Goal: Book appointment/travel/reservation

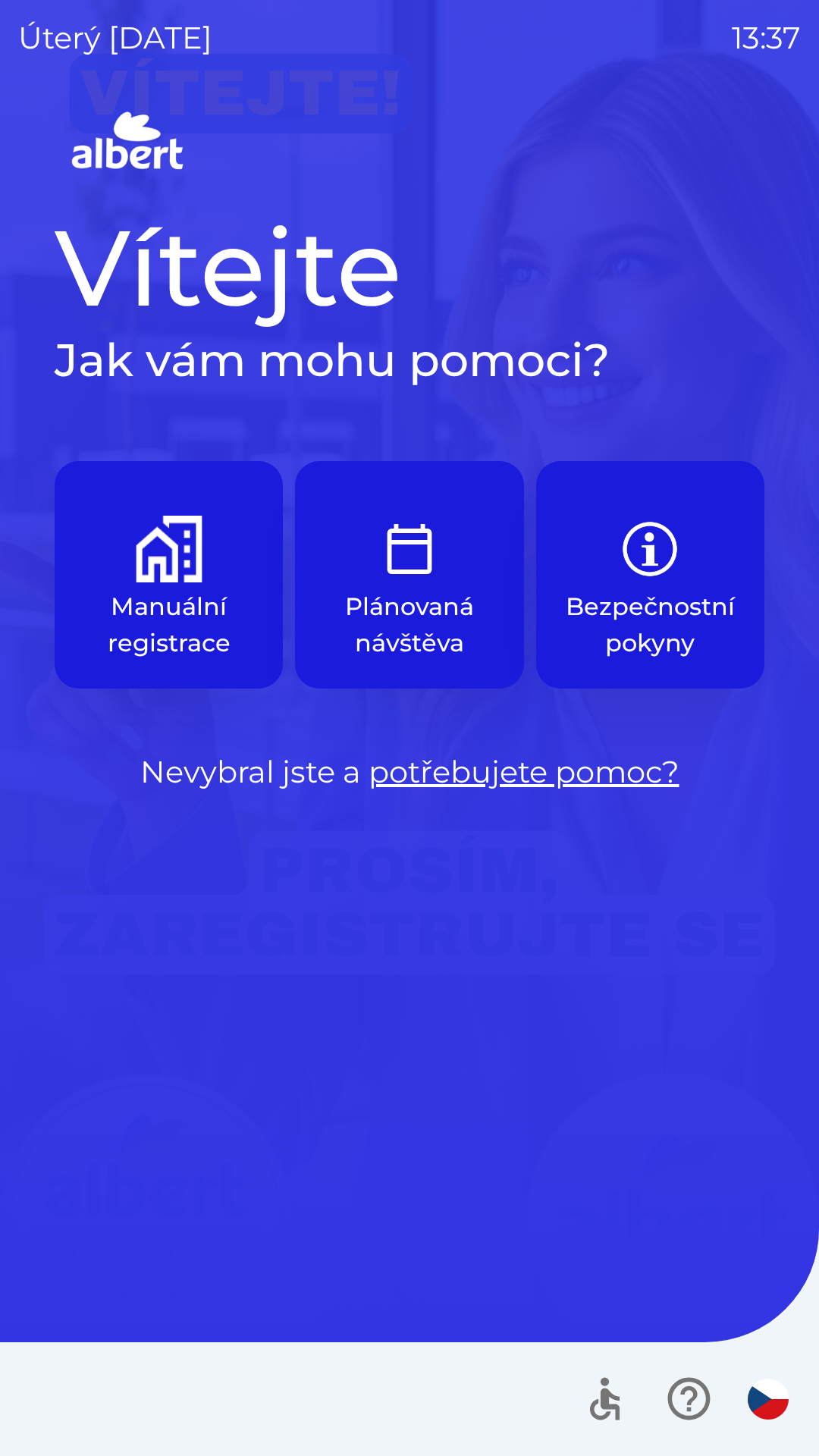
click at [118, 606] on p "Manuální registrace" at bounding box center [169, 624] width 155 height 73
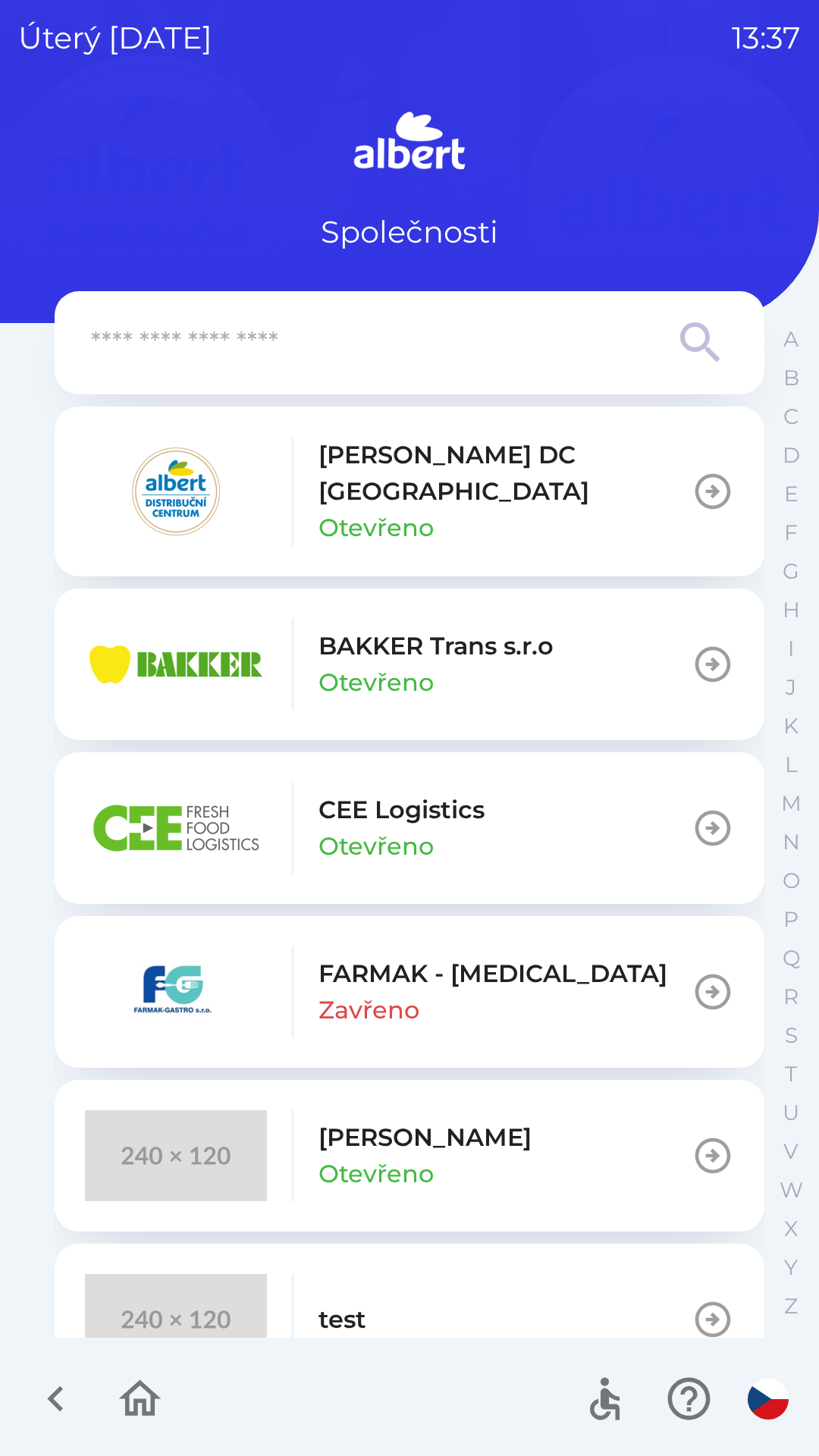
scroll to position [39, 0]
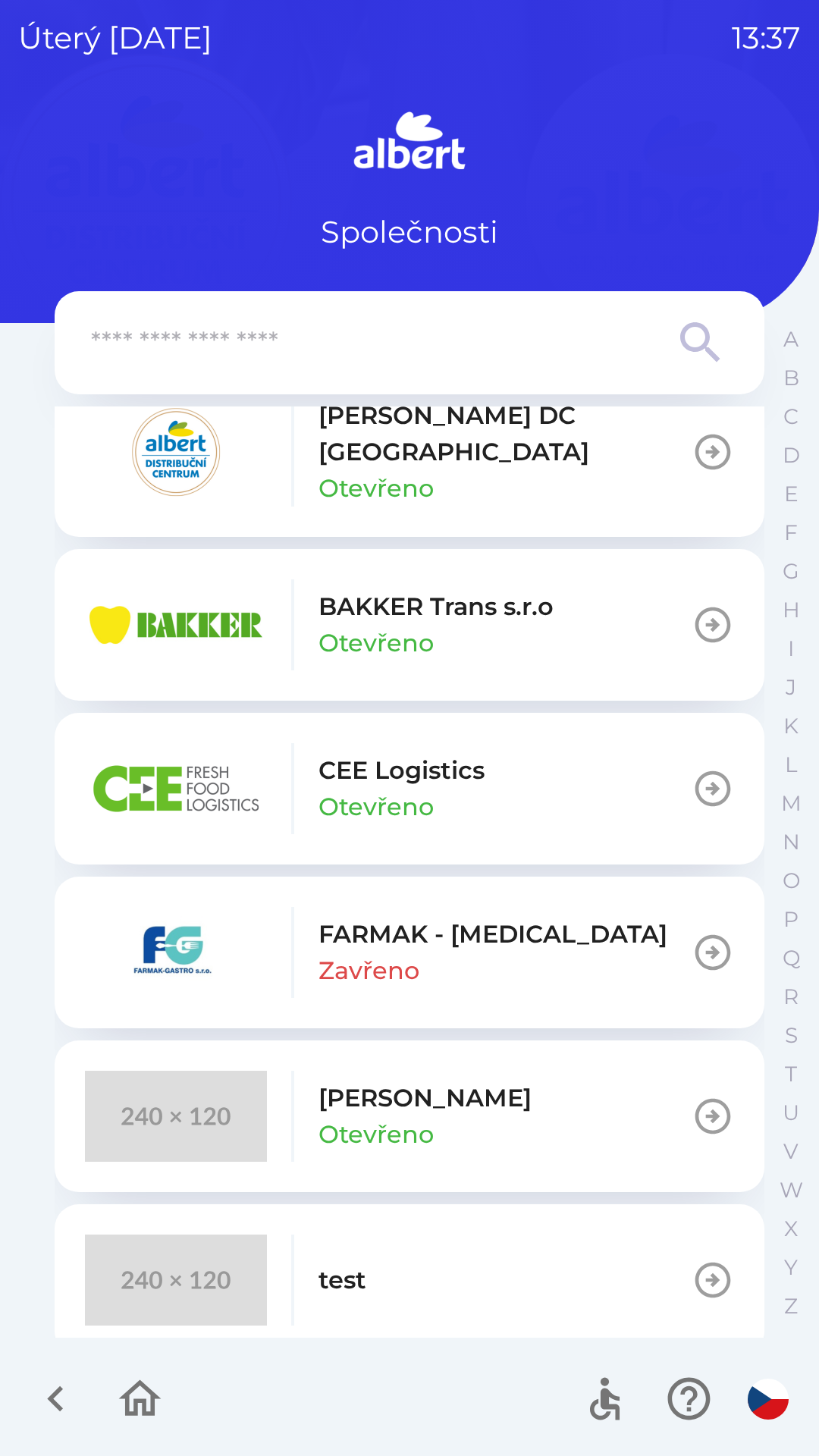
click at [164, 1269] on img "button" at bounding box center [176, 1280] width 182 height 91
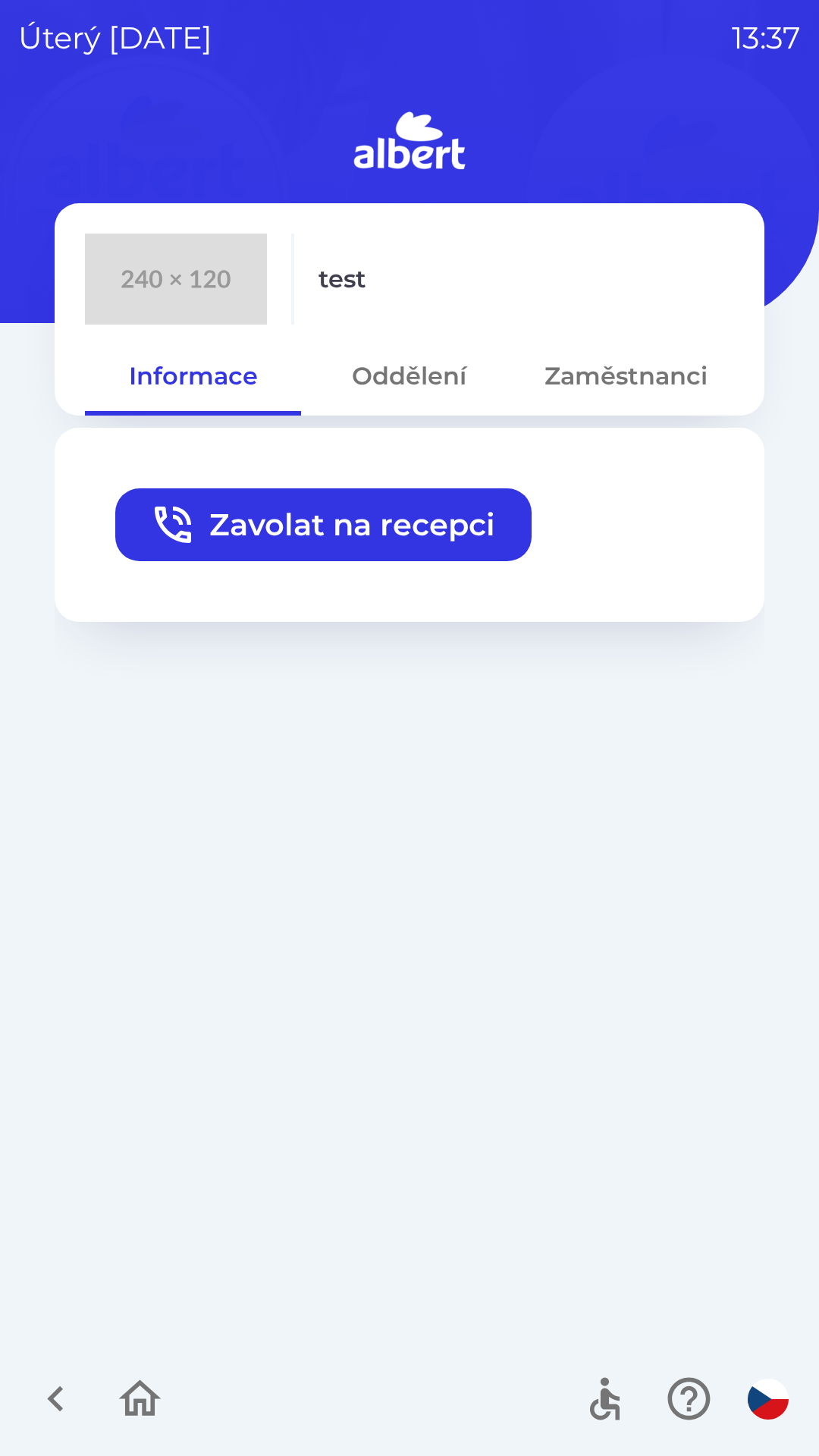
click at [166, 539] on icon "button" at bounding box center [172, 524] width 48 height 48
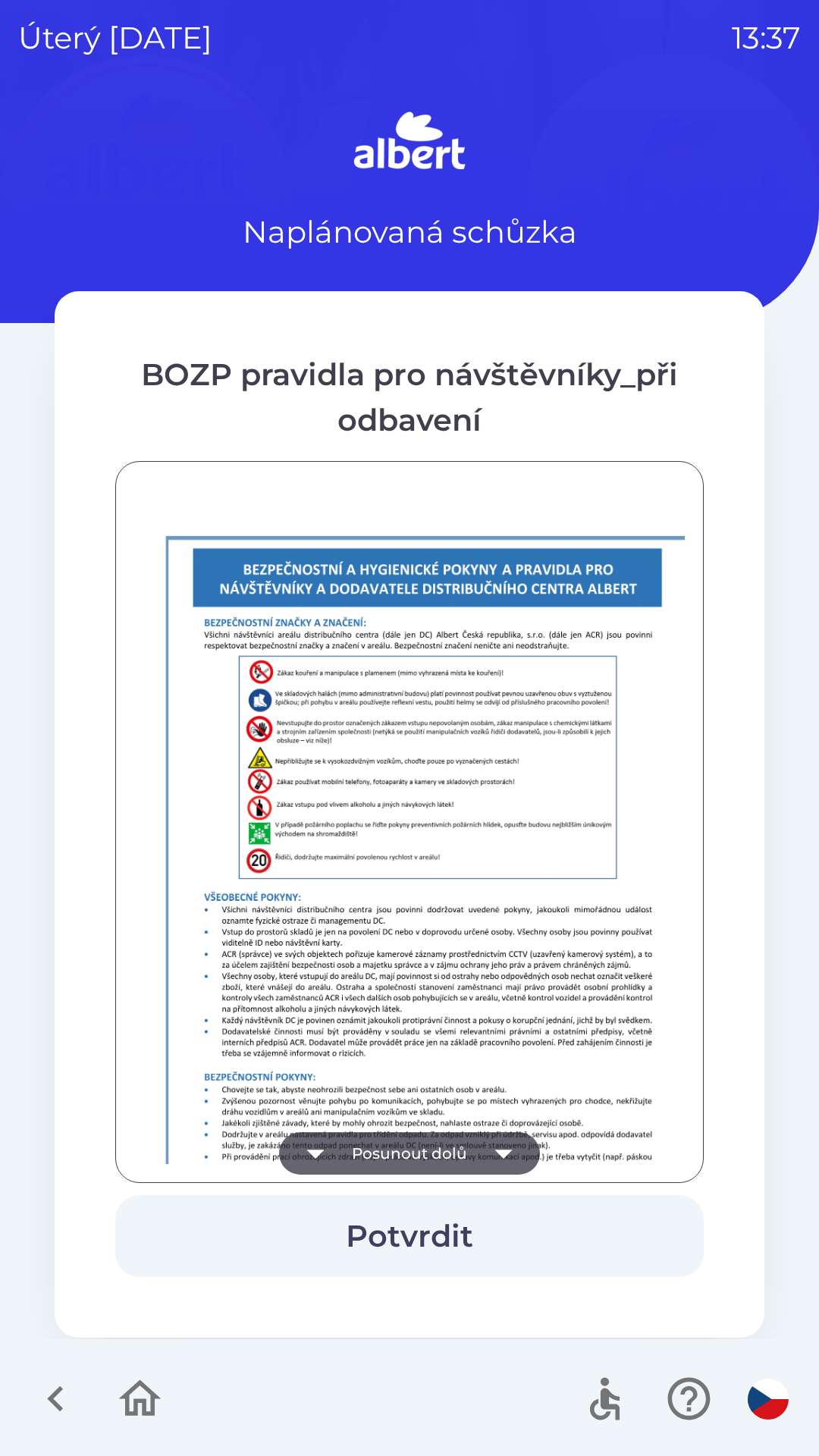
click at [348, 1137] on button "Posunout dolů" at bounding box center [409, 1153] width 261 height 42
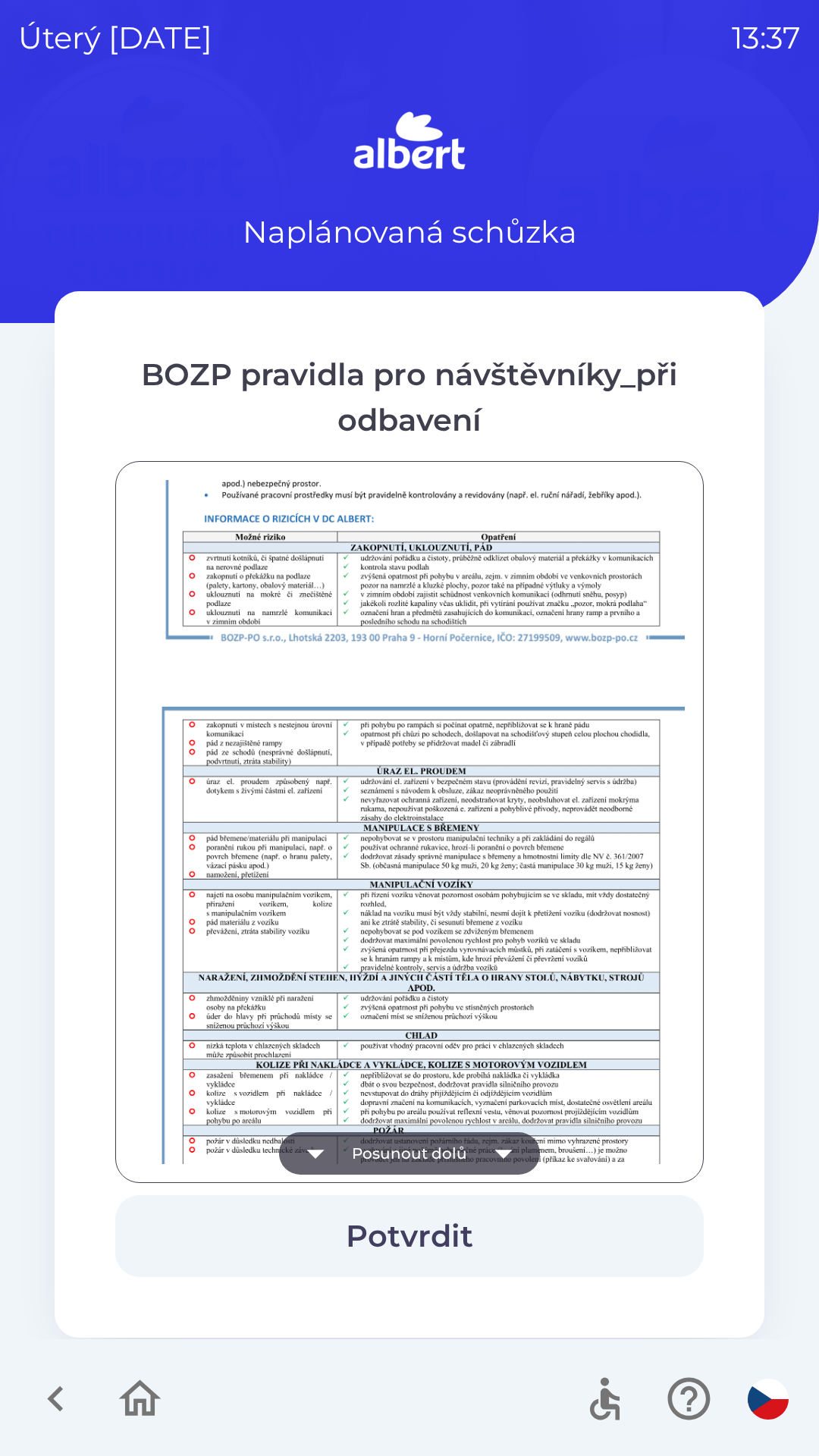
click at [335, 1173] on icon "button" at bounding box center [315, 1153] width 42 height 42
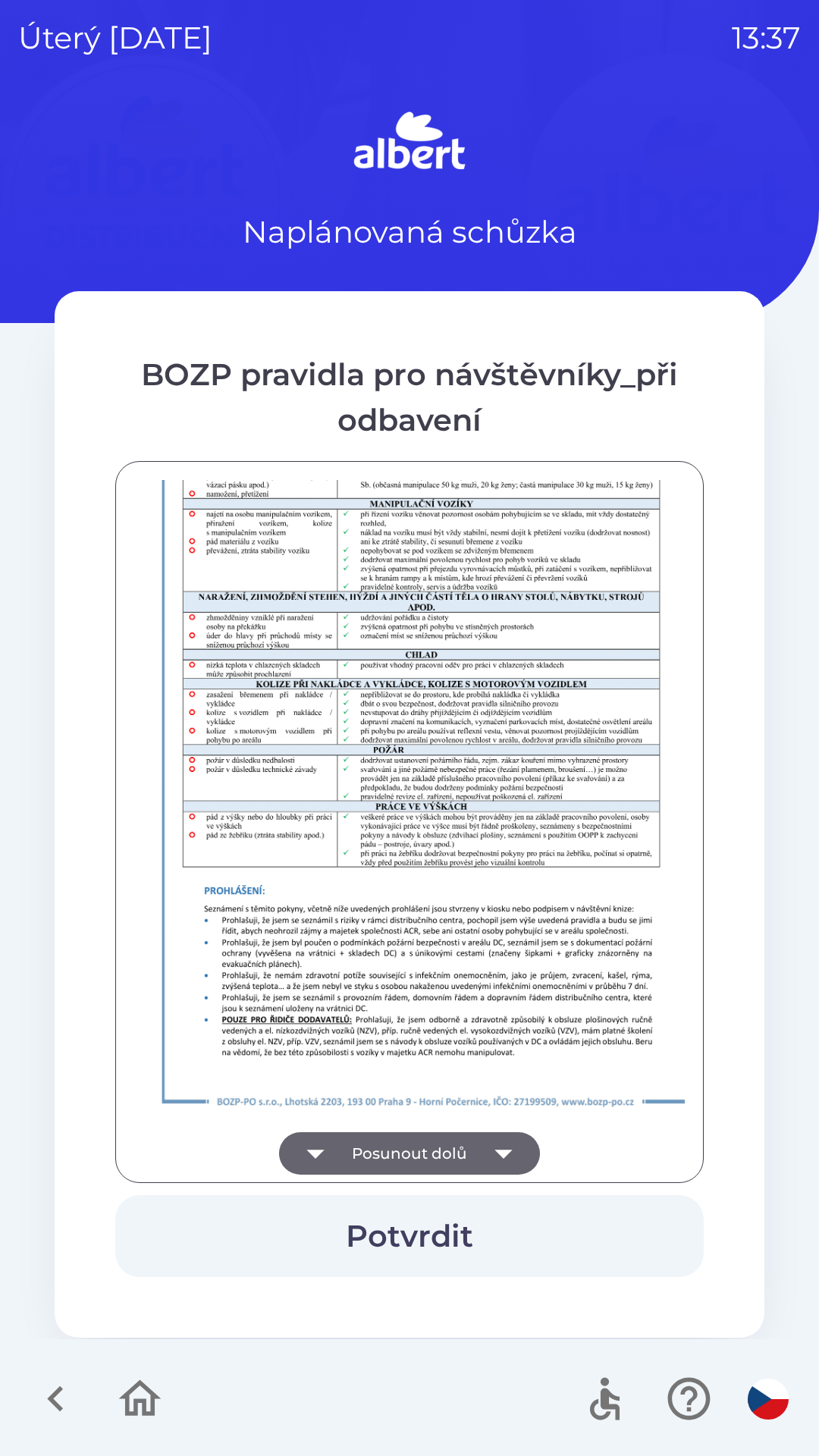
click at [326, 1171] on div "Posunout dolů" at bounding box center [409, 821] width 588 height 722
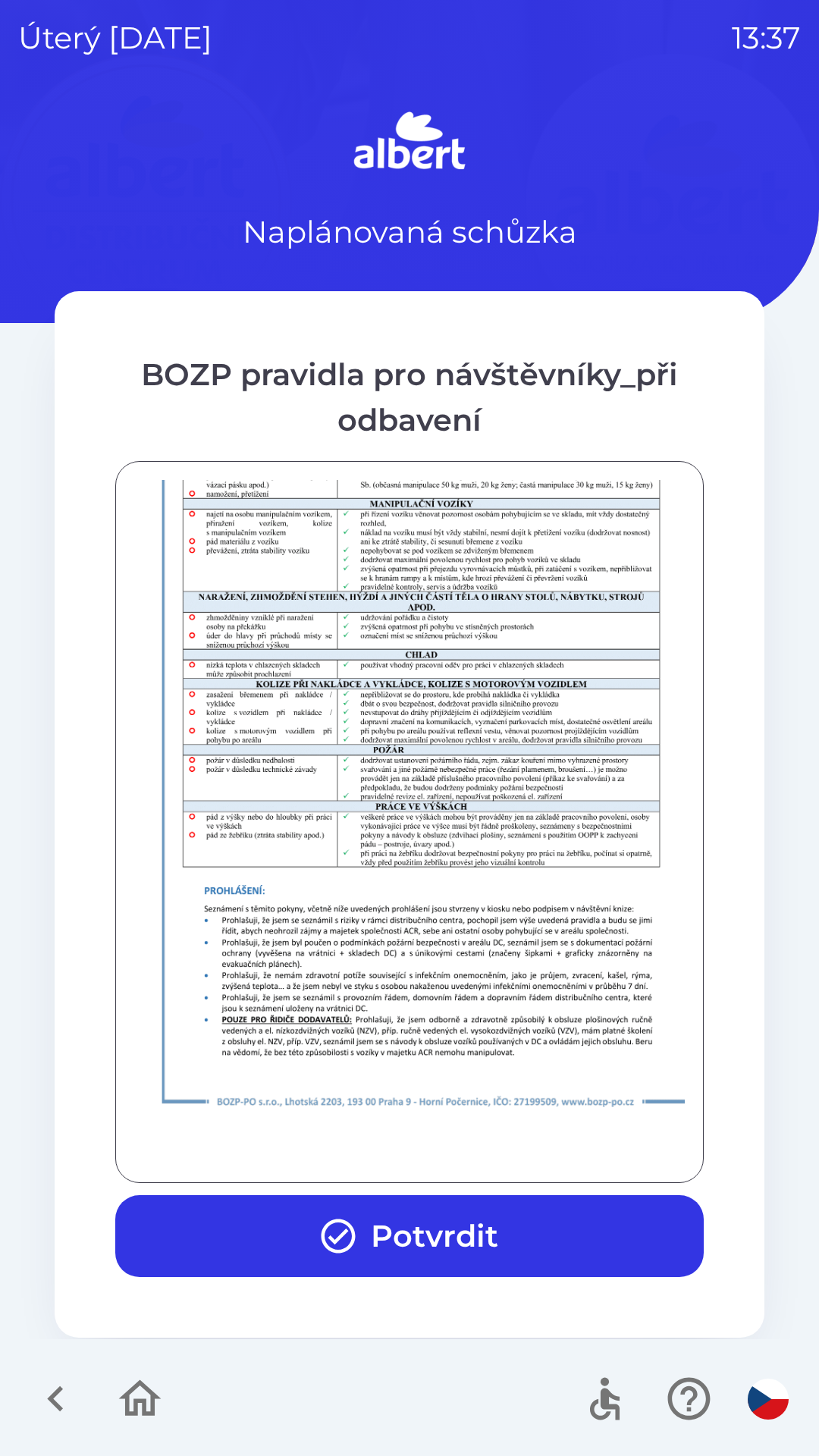
click at [323, 1154] on div at bounding box center [409, 821] width 550 height 684
click at [320, 1144] on div at bounding box center [409, 821] width 550 height 684
click at [320, 1248] on icon "button" at bounding box center [338, 1236] width 41 height 41
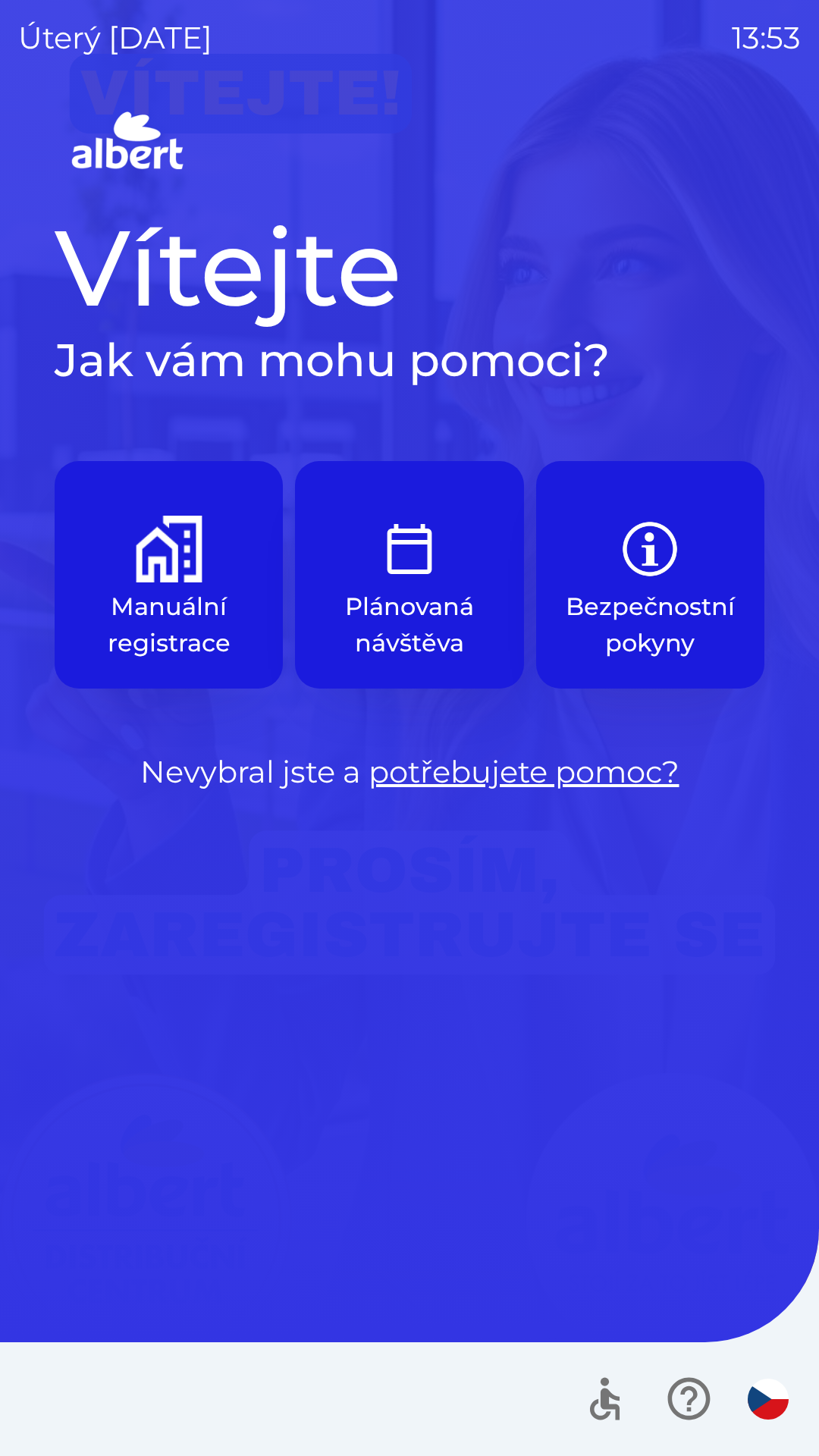
click at [182, 613] on p "Manuální registrace" at bounding box center [169, 624] width 155 height 73
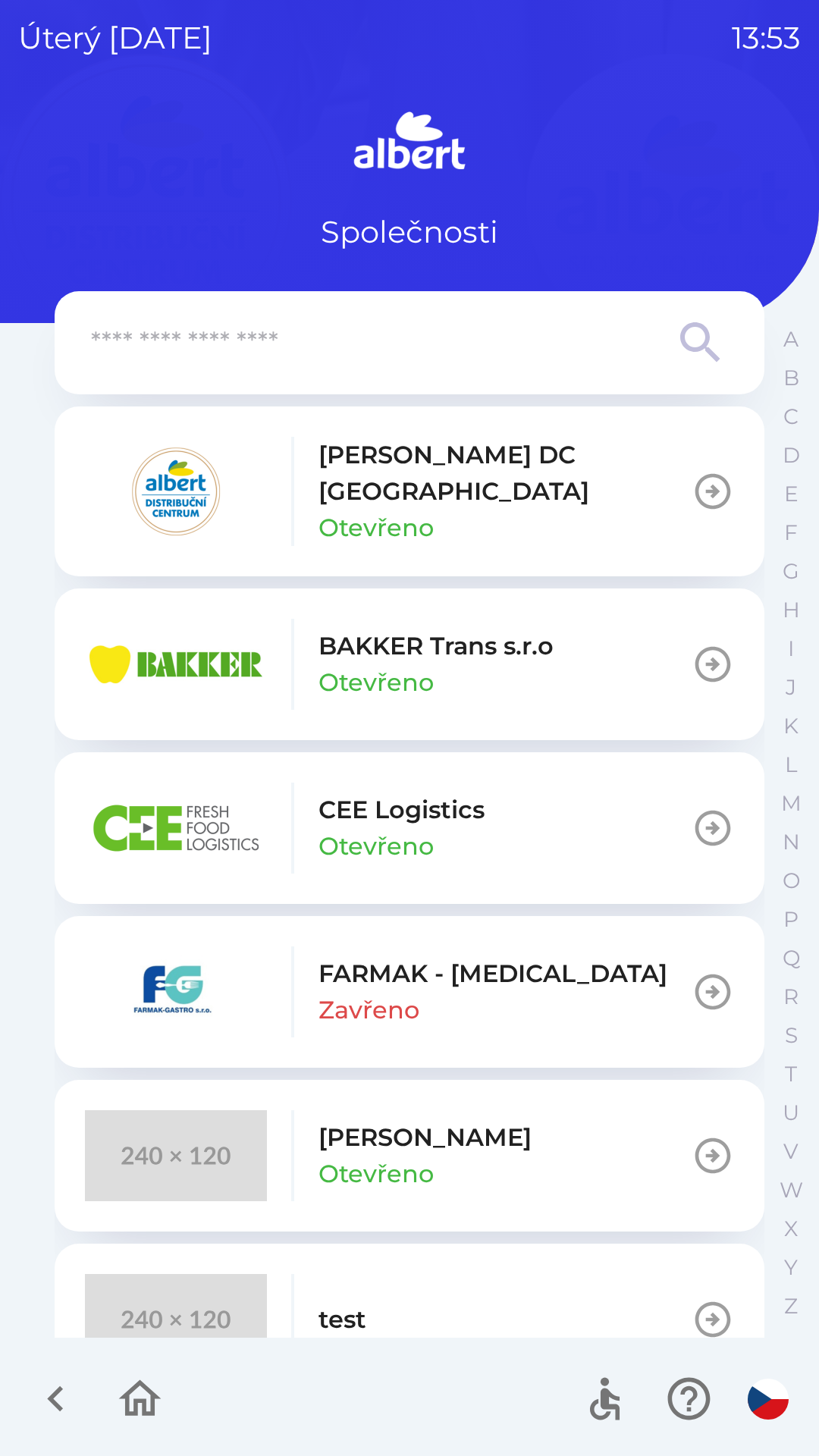
scroll to position [39, 0]
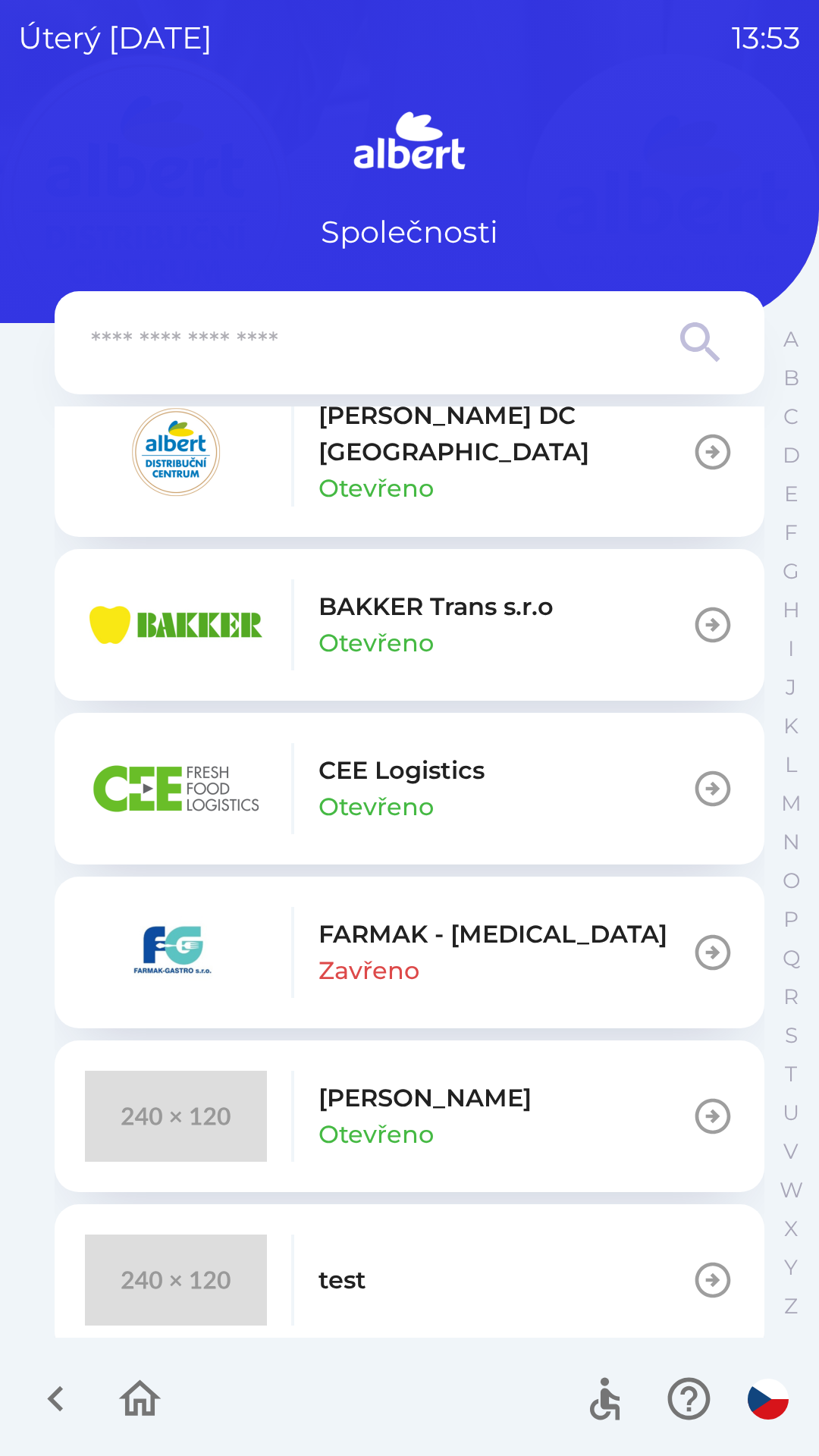
click at [413, 1257] on button "test" at bounding box center [409, 1280] width 710 height 152
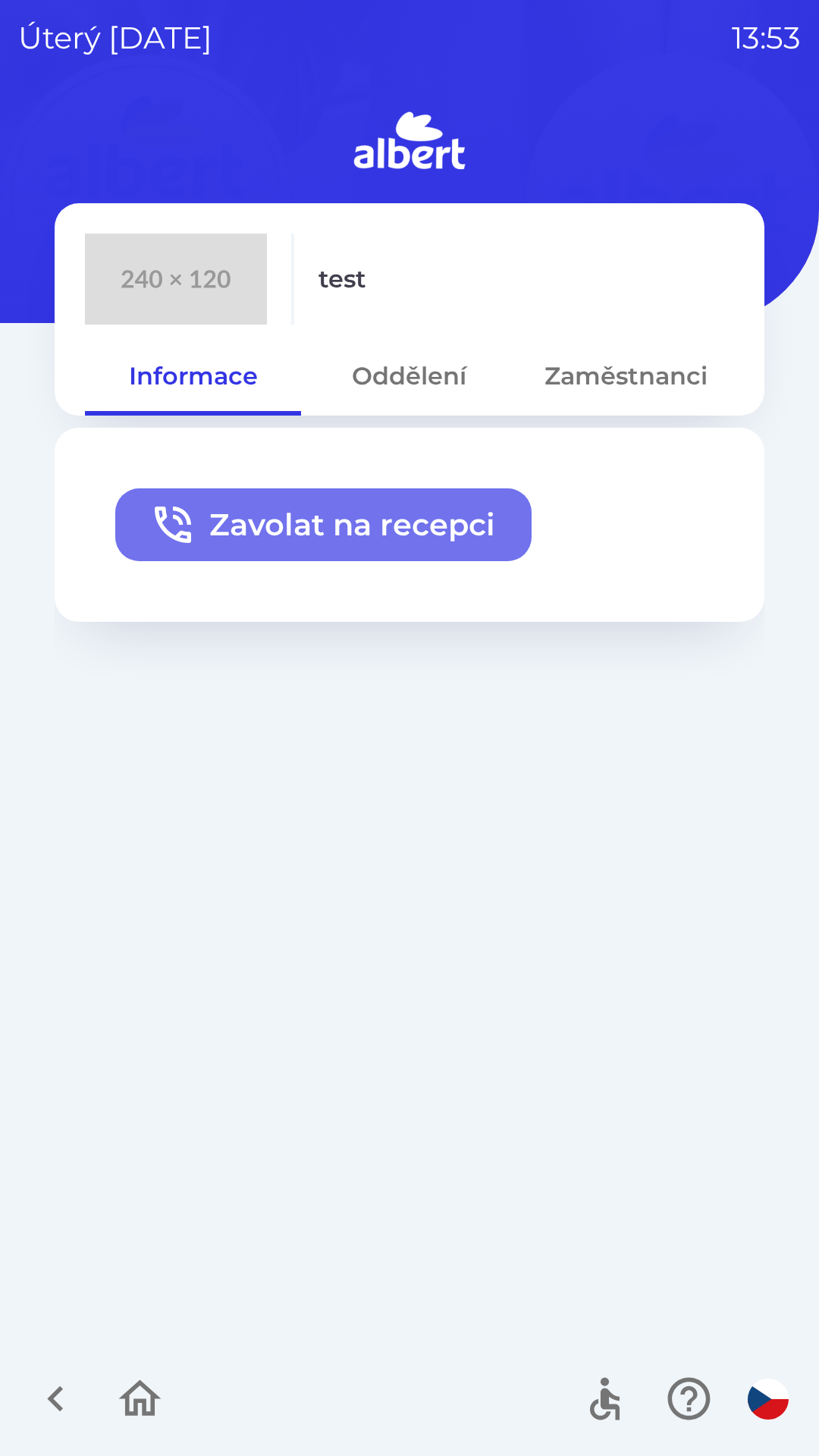
click at [431, 537] on button "Zavolat na recepci" at bounding box center [323, 524] width 416 height 73
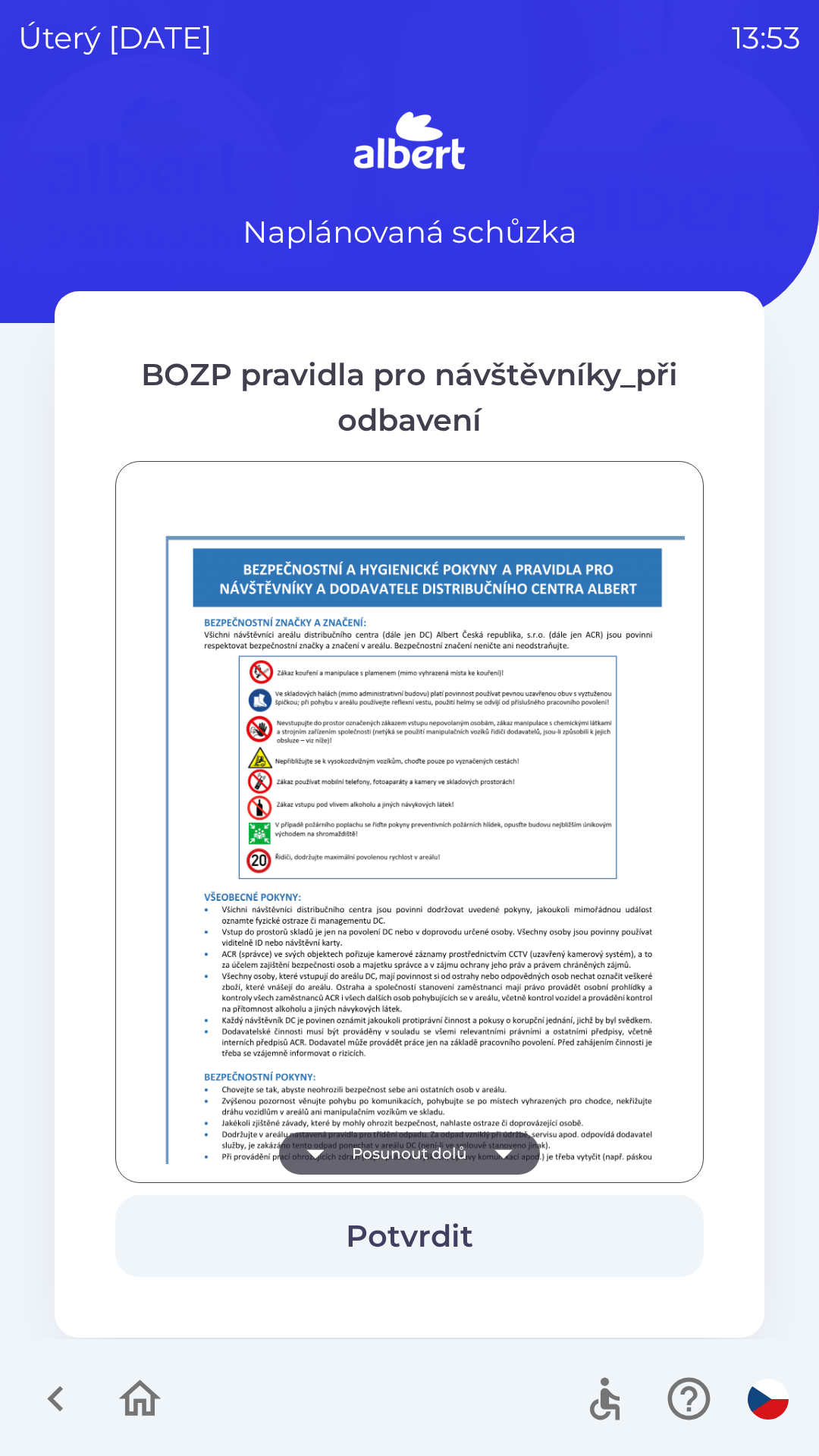
click at [336, 1147] on icon "button" at bounding box center [315, 1153] width 42 height 42
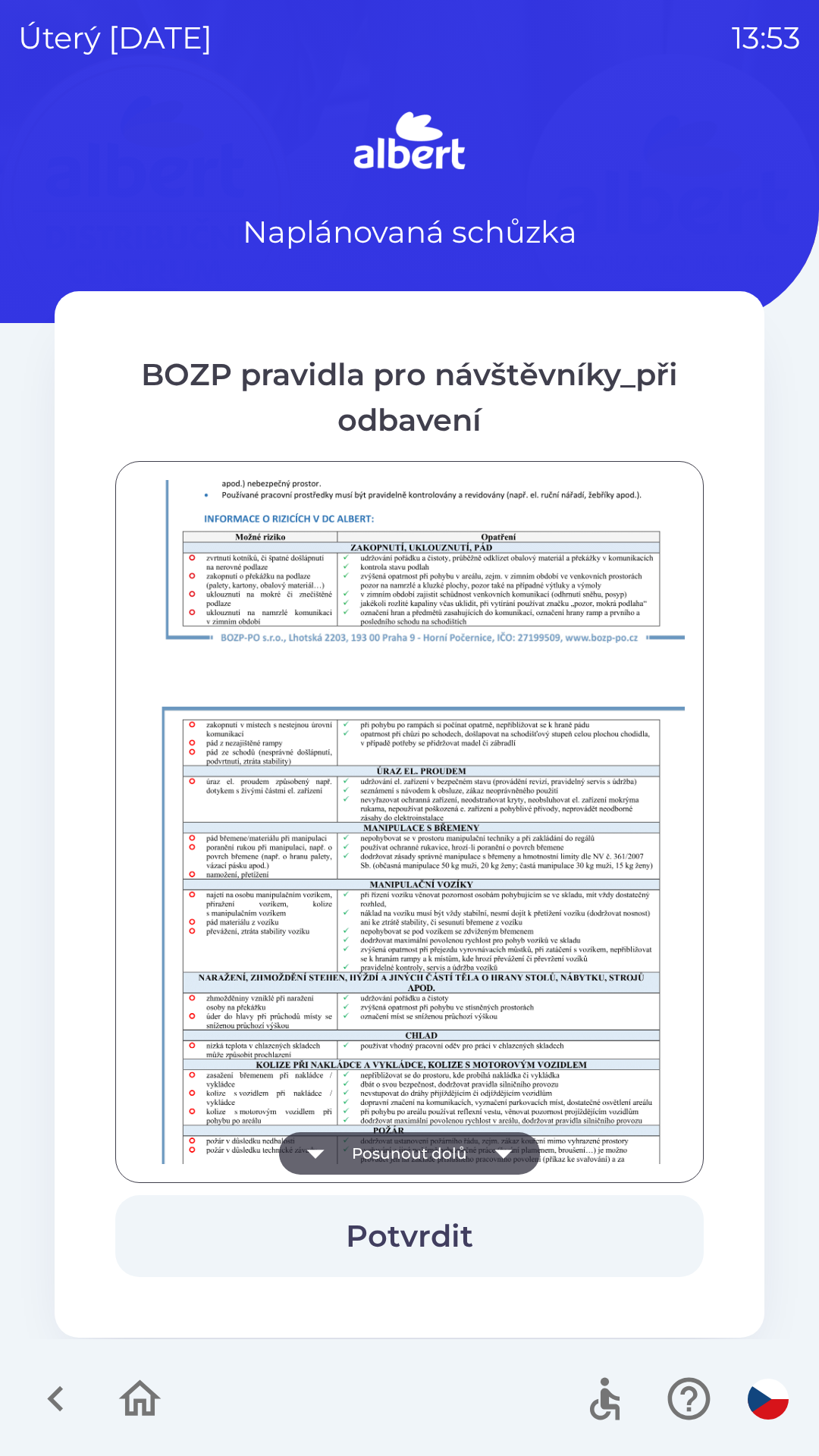
click at [348, 1141] on button "Posunout dolů" at bounding box center [409, 1153] width 261 height 42
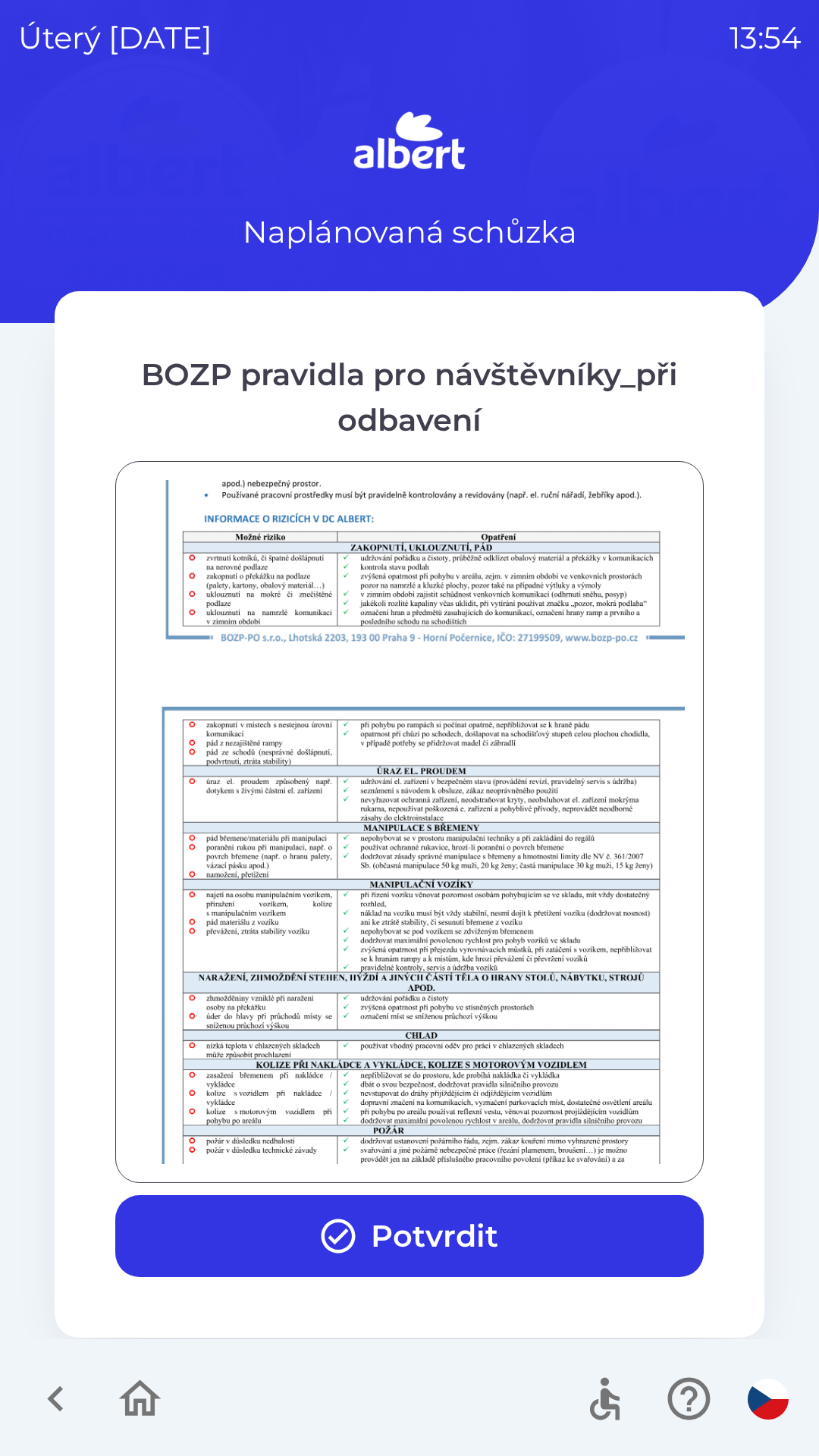
scroll to position [1065, 0]
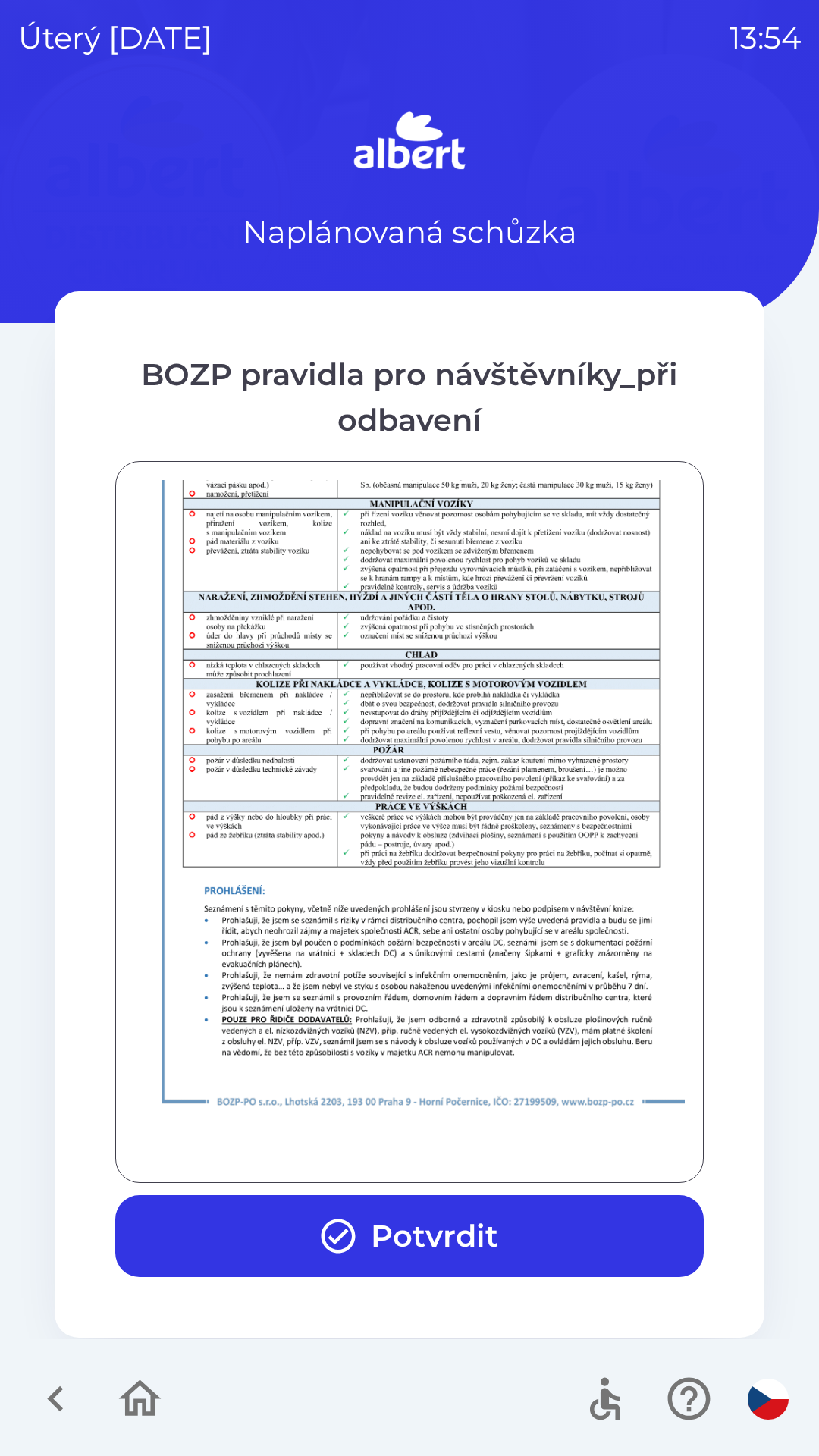
click at [341, 1156] on div at bounding box center [409, 821] width 550 height 684
click at [341, 1163] on div at bounding box center [409, 821] width 550 height 684
click at [494, 1201] on button "Potvrdit" at bounding box center [409, 1236] width 588 height 82
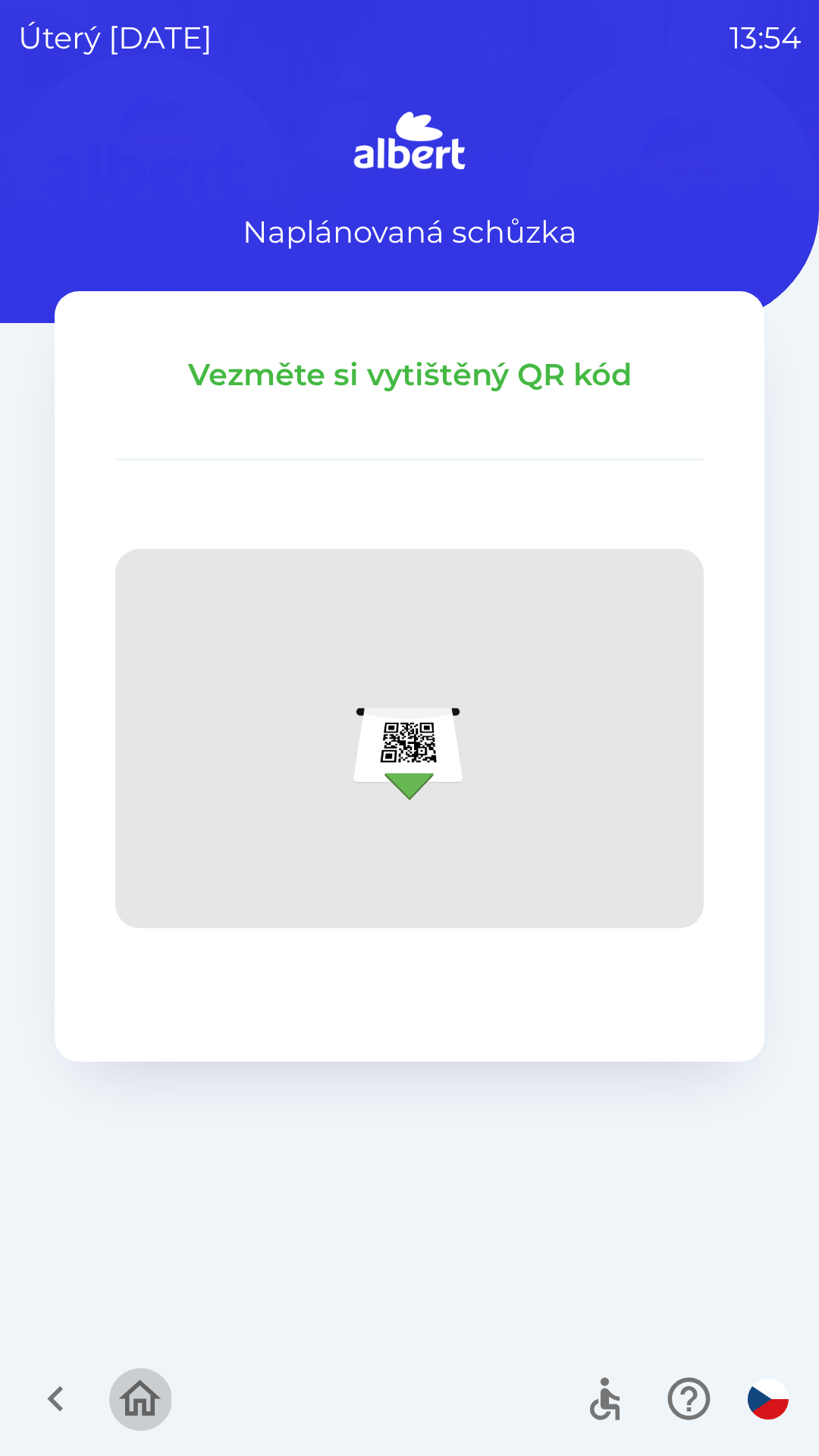
click at [132, 1395] on icon "button" at bounding box center [140, 1399] width 51 height 51
